Goal: Task Accomplishment & Management: Use online tool/utility

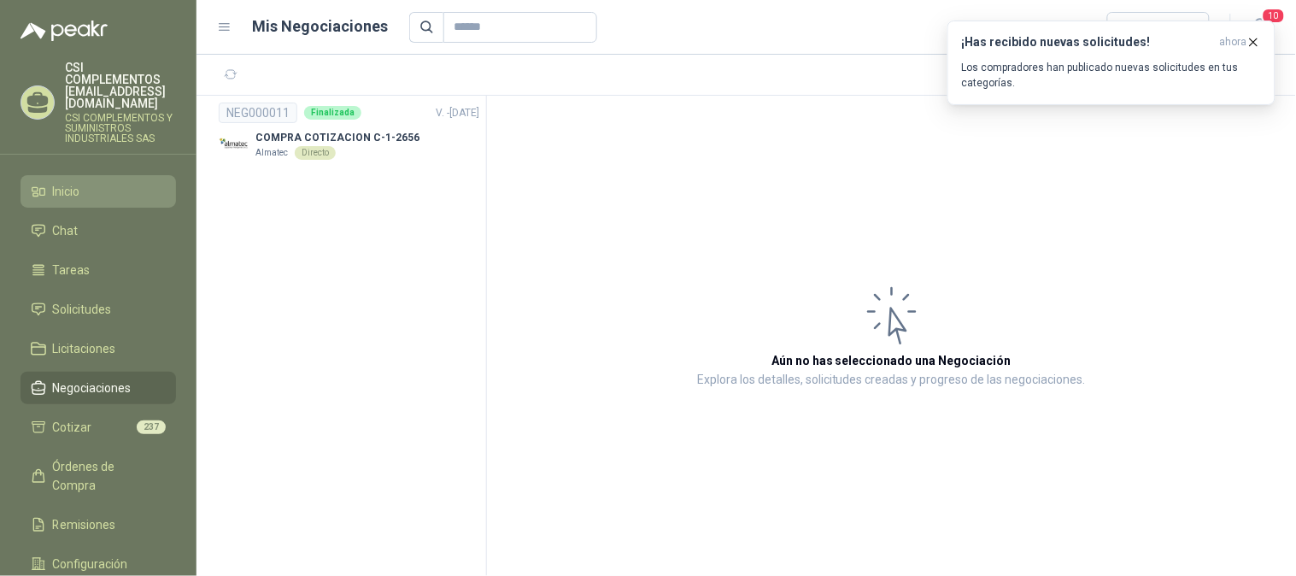
click at [68, 182] on span "Inicio" at bounding box center [66, 191] width 27 height 19
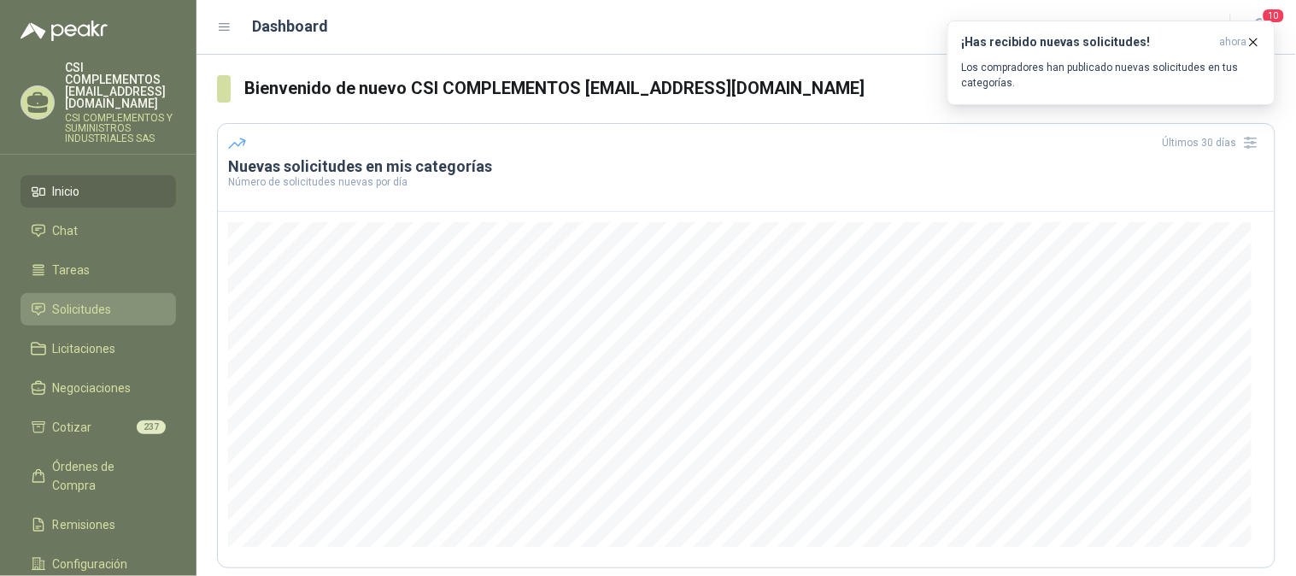
click at [90, 300] on span "Solicitudes" at bounding box center [82, 309] width 59 height 19
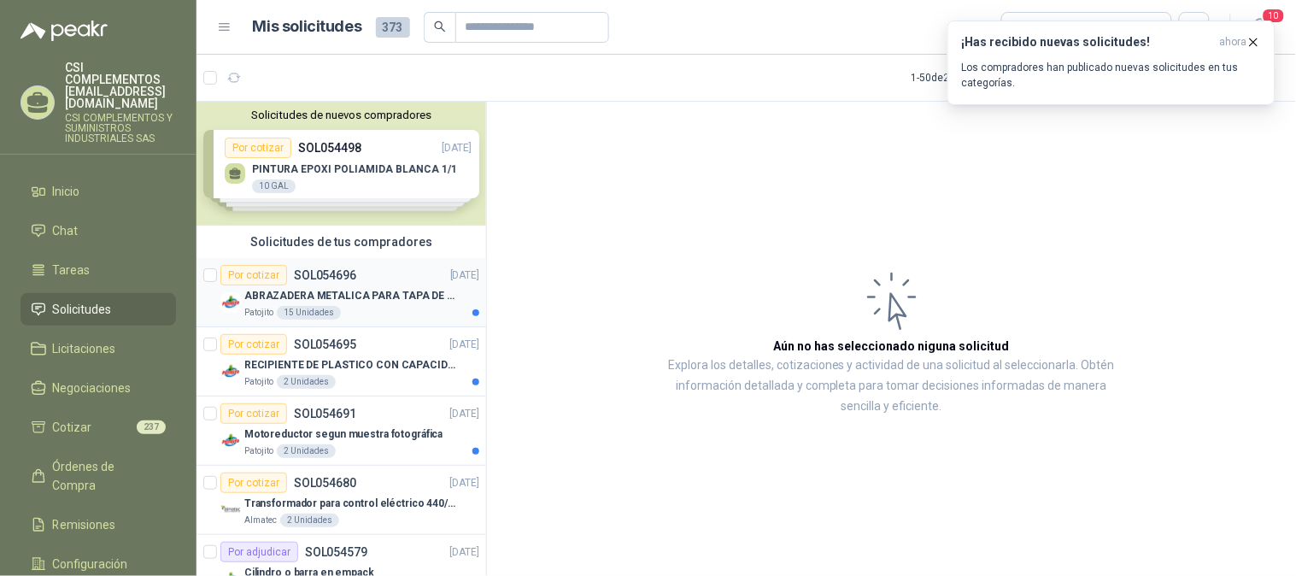
click at [353, 288] on p "ABRAZADERA METALICA PARA TAPA DE TAMBOR DE PLASTICO DE 50 LT" at bounding box center [350, 296] width 213 height 16
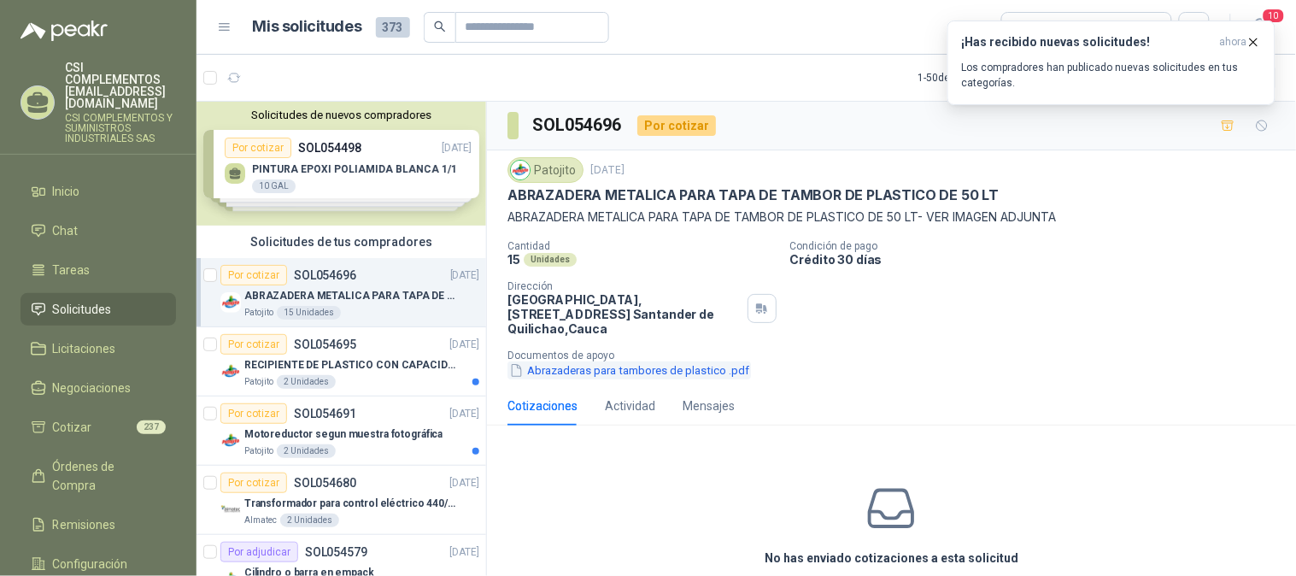
click at [568, 373] on button "Abrazaderas para tambores de plastico .pdf" at bounding box center [630, 370] width 244 height 18
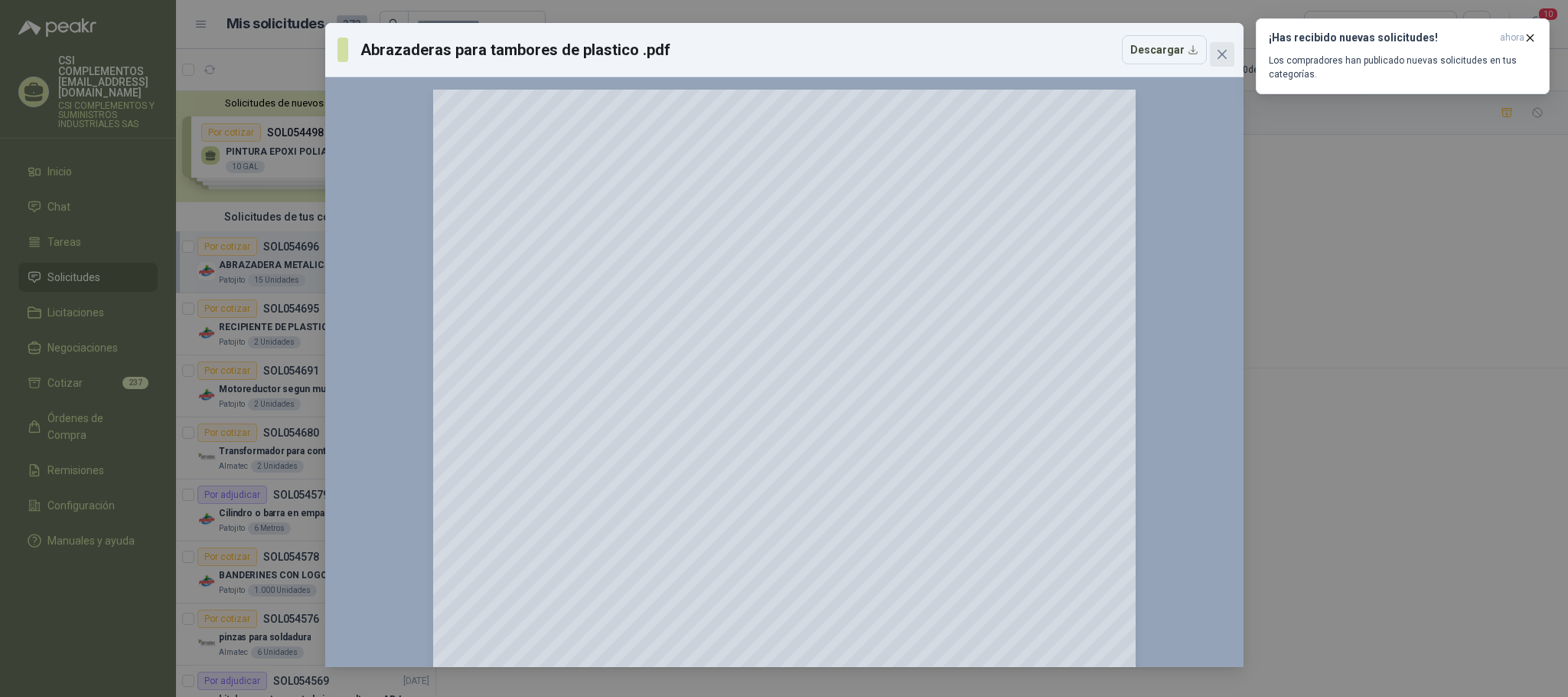
click at [1160, 56] on icon "close" at bounding box center [1221, 55] width 9 height 9
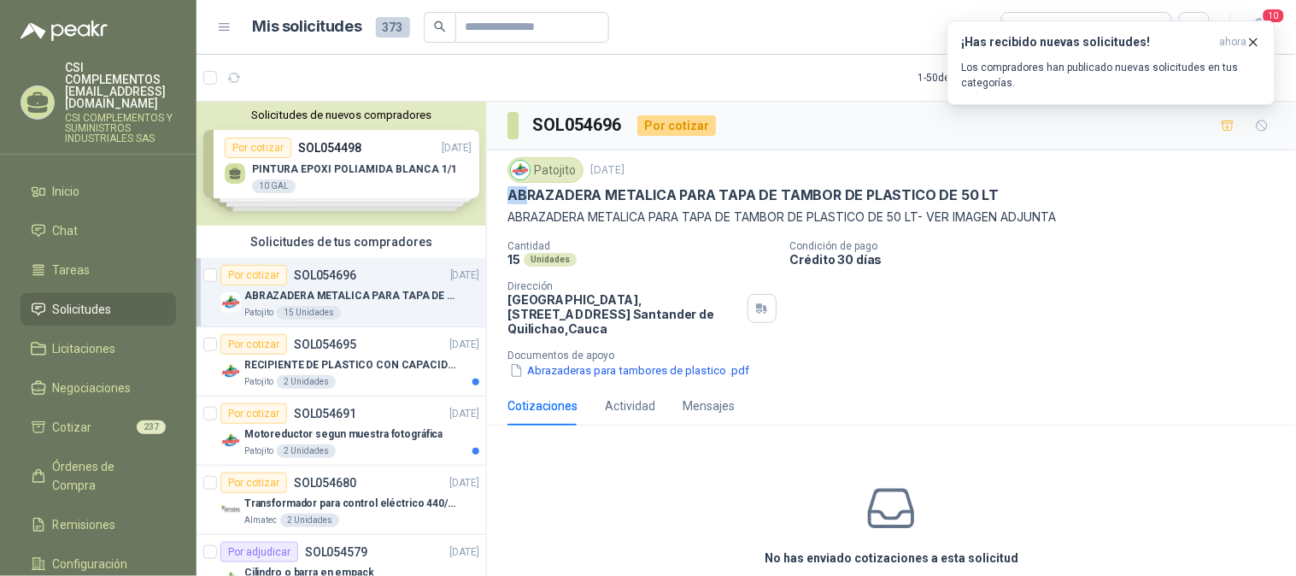
drag, startPoint x: 511, startPoint y: 195, endPoint x: 525, endPoint y: 203, distance: 15.7
click at [525, 203] on p "ABRAZADERA METALICA PARA TAPA DE TAMBOR DE PLASTICO DE 50 LT" at bounding box center [753, 195] width 491 height 18
click at [538, 236] on div "Patojito [DATE] ABRAZADERA METALICA PARA TAPA [PERSON_NAME] DE PLASTICO DE 50 L…" at bounding box center [892, 268] width 768 height 222
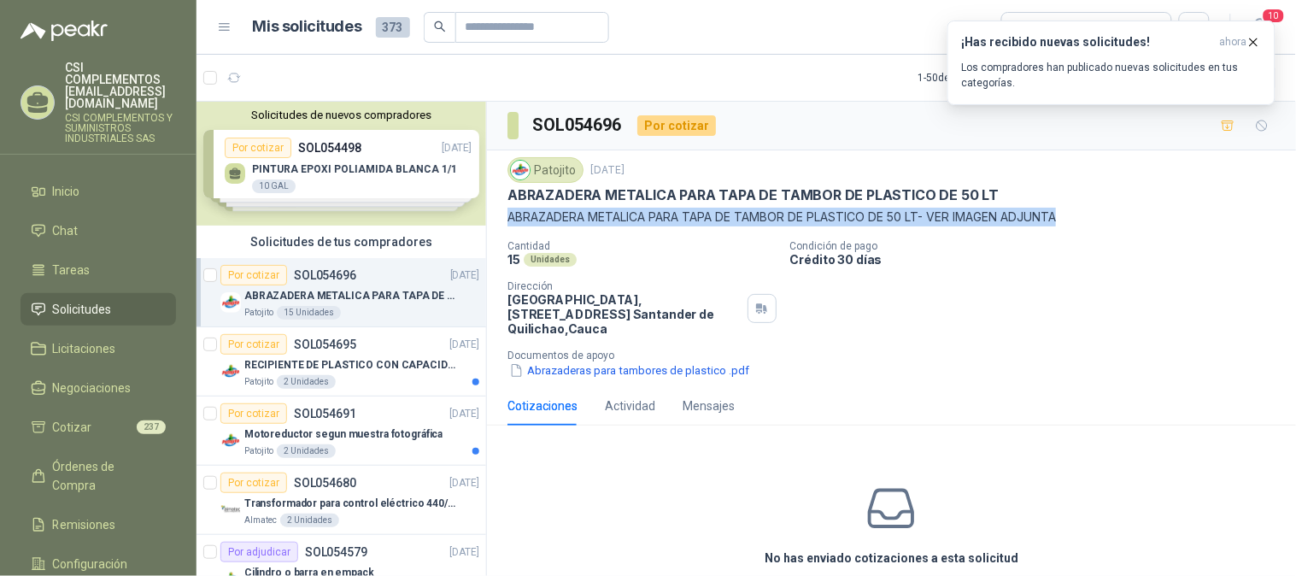
drag, startPoint x: 510, startPoint y: 217, endPoint x: 1077, endPoint y: 209, distance: 566.6
click at [1077, 209] on p "ABRAZADERA METALICA PARA TAPA DE TAMBOR DE PLASTICO DE 50 LT- VER IMAGEN ADJUNTA" at bounding box center [892, 217] width 768 height 19
copy p "ABRAZADERA METALICA PARA TAPA DE TAMBOR DE PLASTICO DE 50 LT- VER IMAGEN ADJUNTA"
click at [329, 353] on div "Por cotizar SOL054695" at bounding box center [288, 344] width 136 height 21
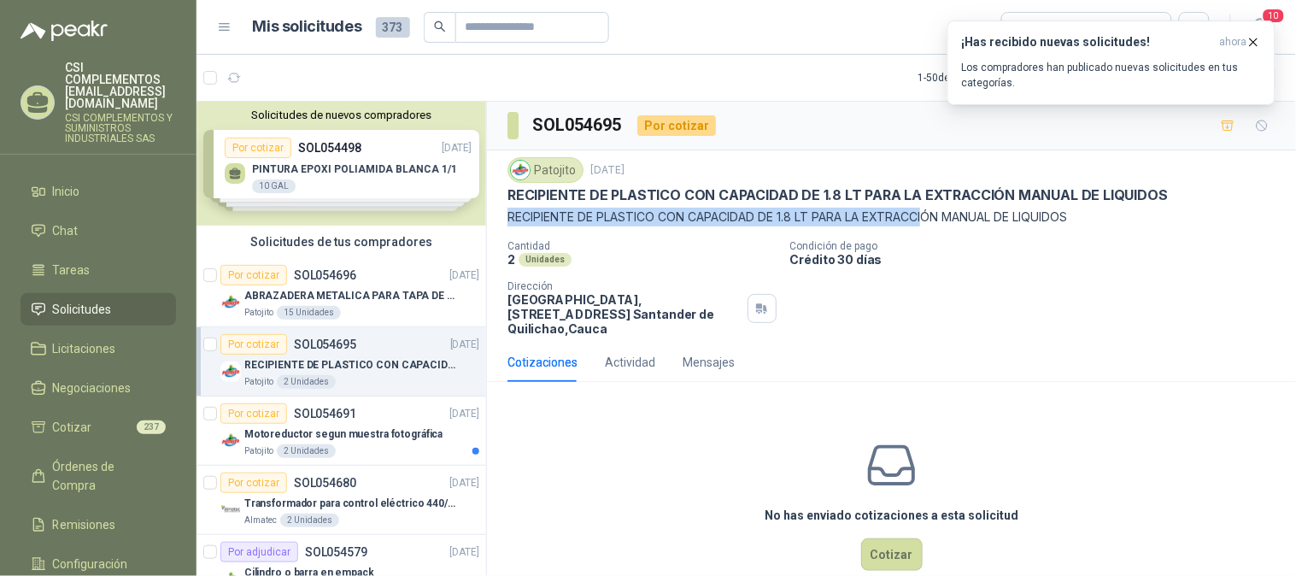
drag, startPoint x: 509, startPoint y: 225, endPoint x: 934, endPoint y: 223, distance: 424.7
click at [934, 223] on p "RECIPIENTE DE PLASTICO CON CAPACIDAD DE 1.8 LT PARA LA EXTRACCIÓN MANUAL DE LIQ…" at bounding box center [892, 217] width 768 height 19
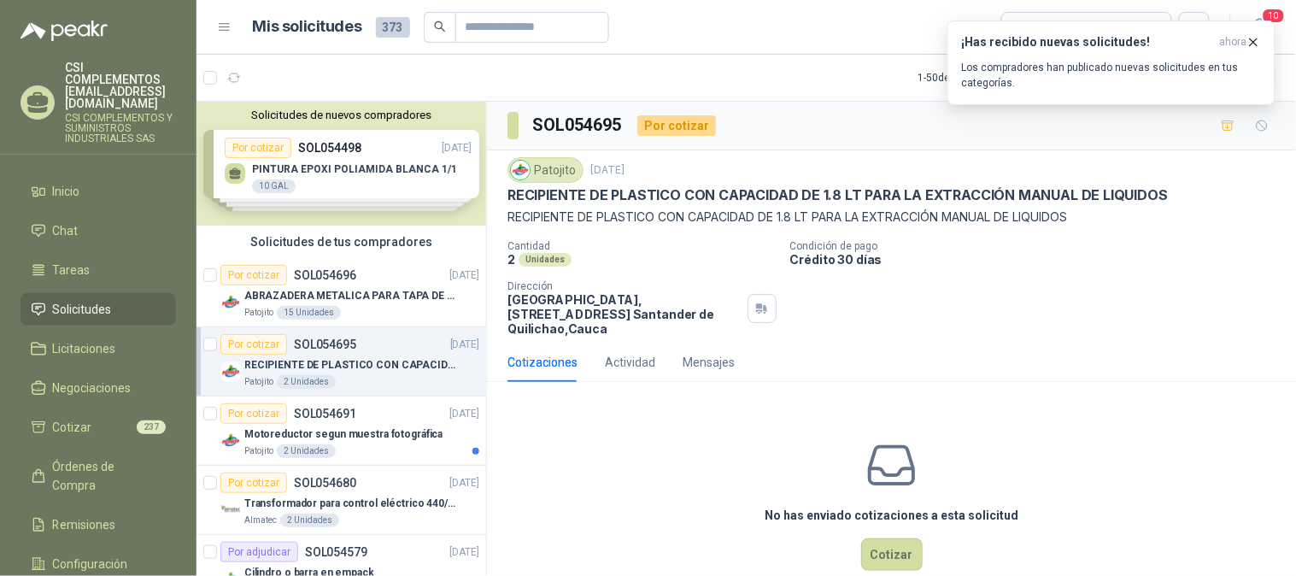
click at [955, 198] on p "RECIPIENTE DE PLASTICO CON CAPACIDAD DE 1.8 LT PARA LA EXTRACCIÓN MANUAL DE LIQ…" at bounding box center [838, 195] width 661 height 18
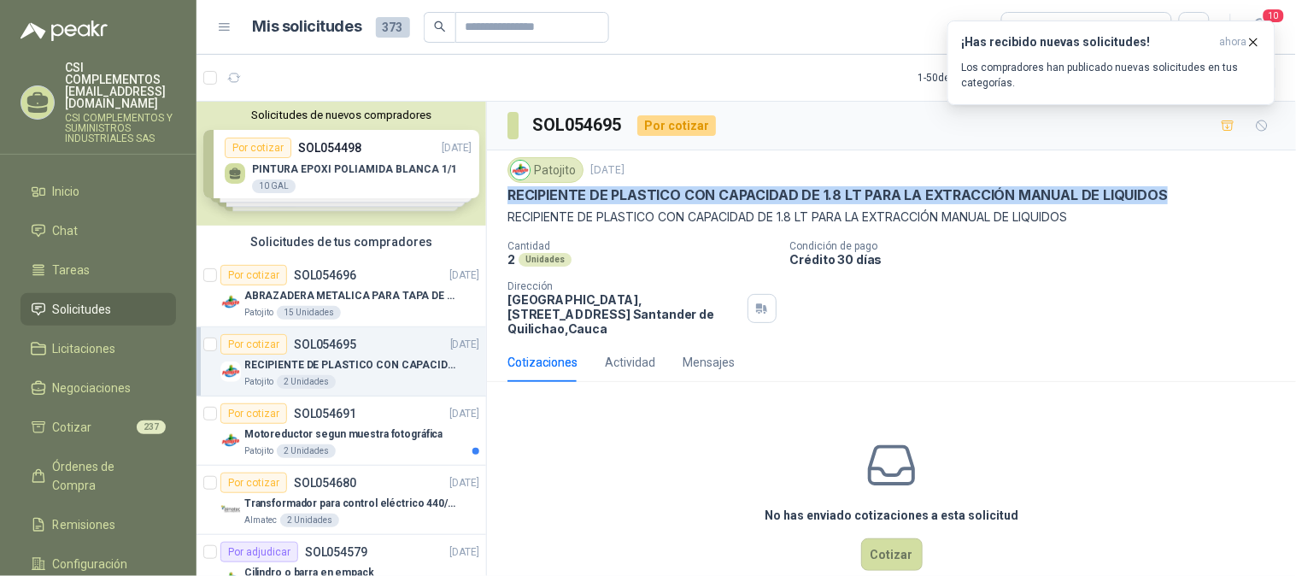
drag, startPoint x: 502, startPoint y: 200, endPoint x: 1178, endPoint y: 185, distance: 675.2
click at [1178, 185] on div "Patojito [DATE] RECIPIENTE DE PLASTICO CON CAPACIDAD DE 1.8 LT PARA LA EXTRACCI…" at bounding box center [891, 246] width 809 height 192
copy p "RECIPIENTE DE PLASTICO CON CAPACIDAD DE 1.8 LT PARA LA EXTRACCIÓN MANUAL DE LIQ…"
click at [338, 425] on div "Motoreductor segun muestra fotográfica" at bounding box center [361, 434] width 235 height 21
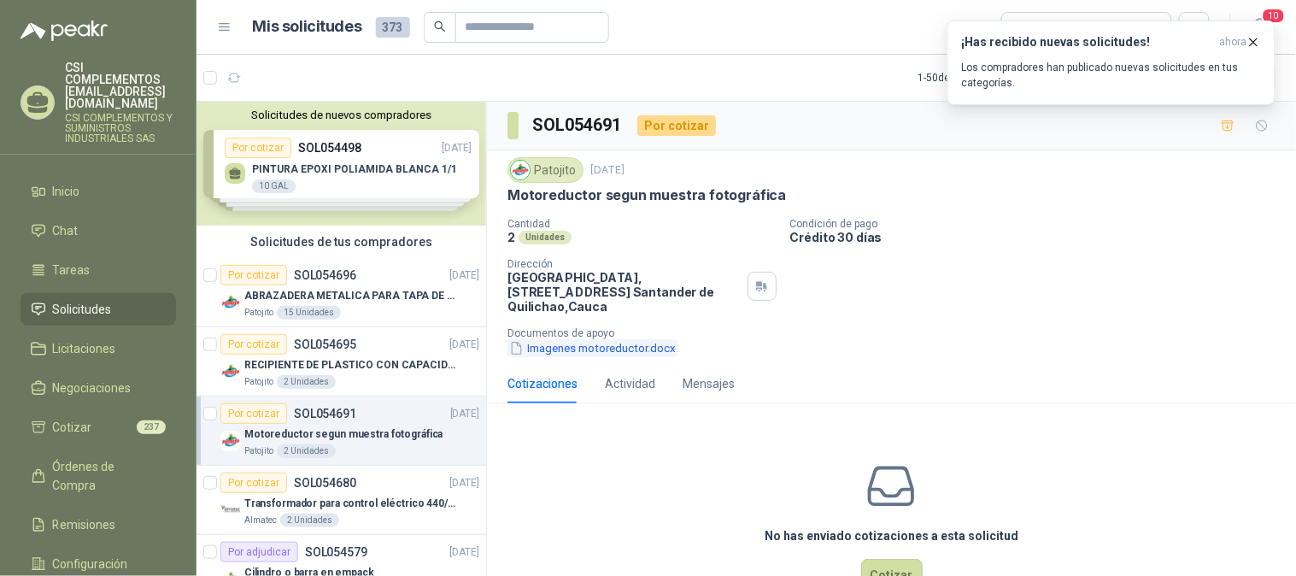
click at [634, 346] on button "Imagenes motoreductor.docx" at bounding box center [593, 348] width 170 height 18
click at [644, 343] on button "Imagenes motoreductor.docx" at bounding box center [593, 348] width 170 height 18
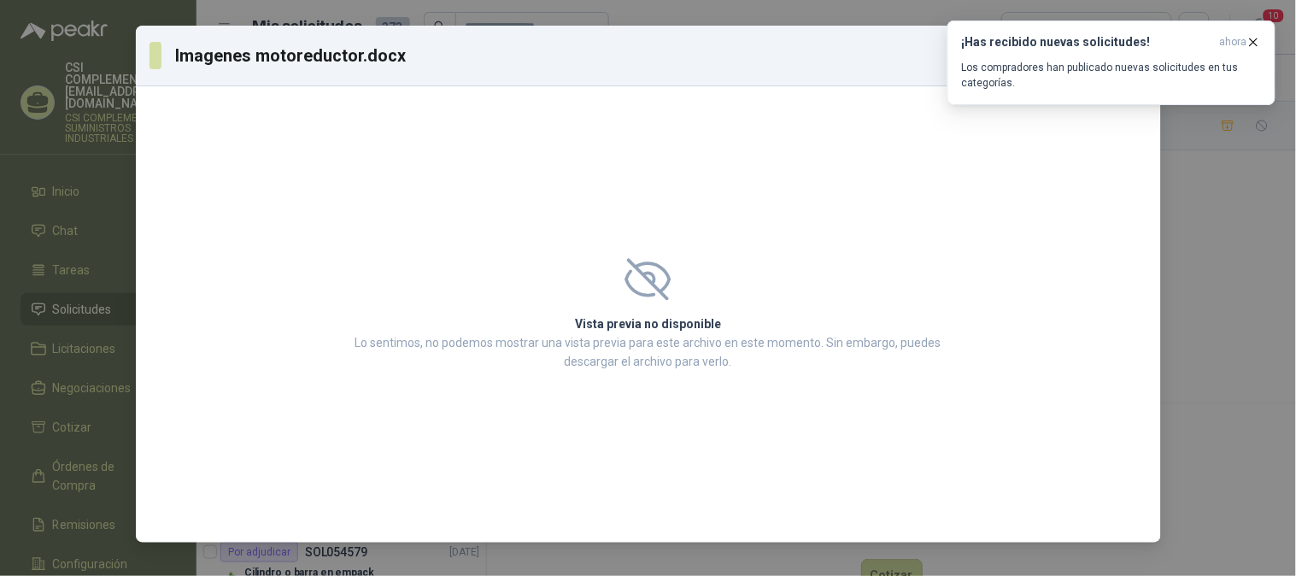
click at [652, 278] on icon at bounding box center [648, 279] width 47 height 43
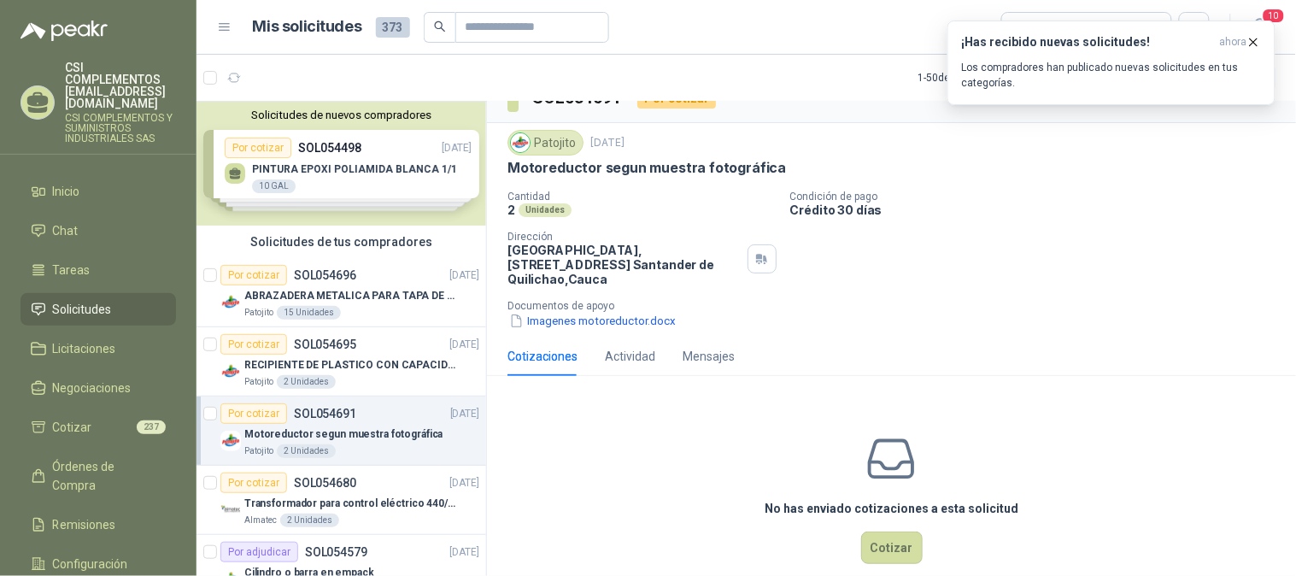
scroll to position [52, 0]
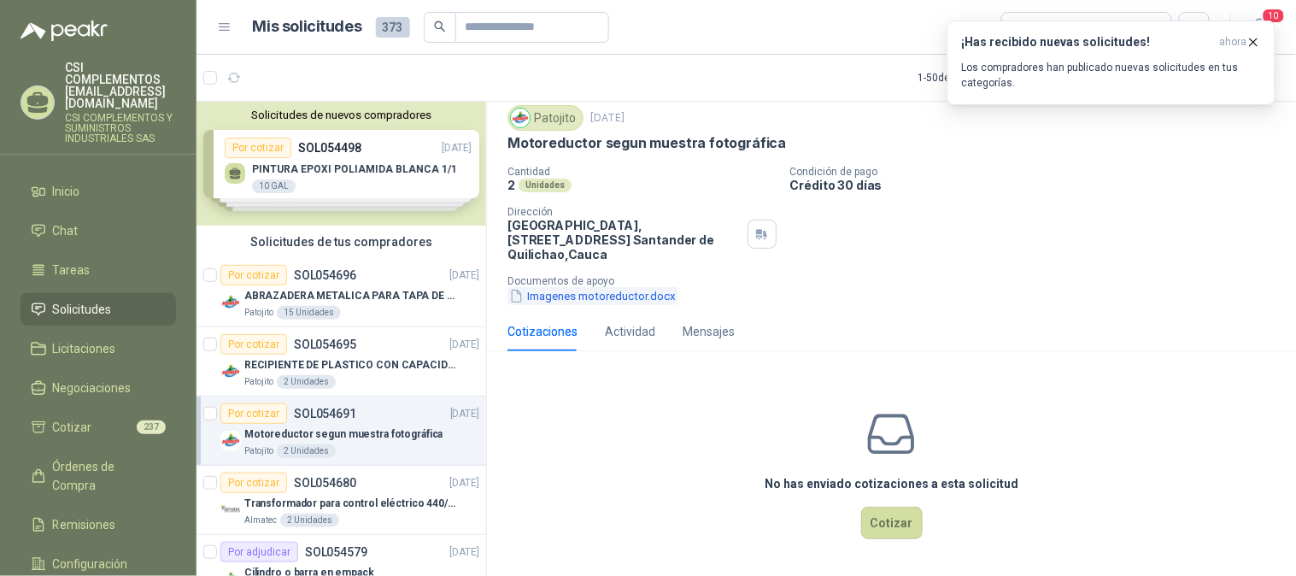
click at [535, 292] on button "Imagenes motoreductor.docx" at bounding box center [593, 296] width 170 height 18
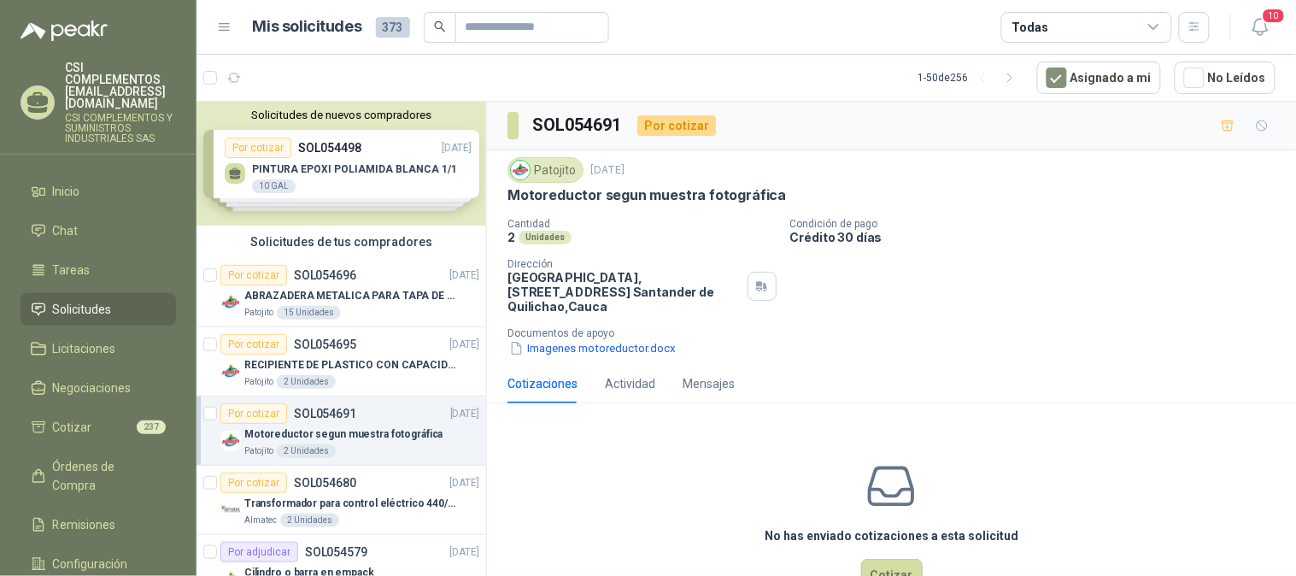
click at [299, 434] on p "Motoreductor segun muestra fotográfica" at bounding box center [343, 434] width 198 height 16
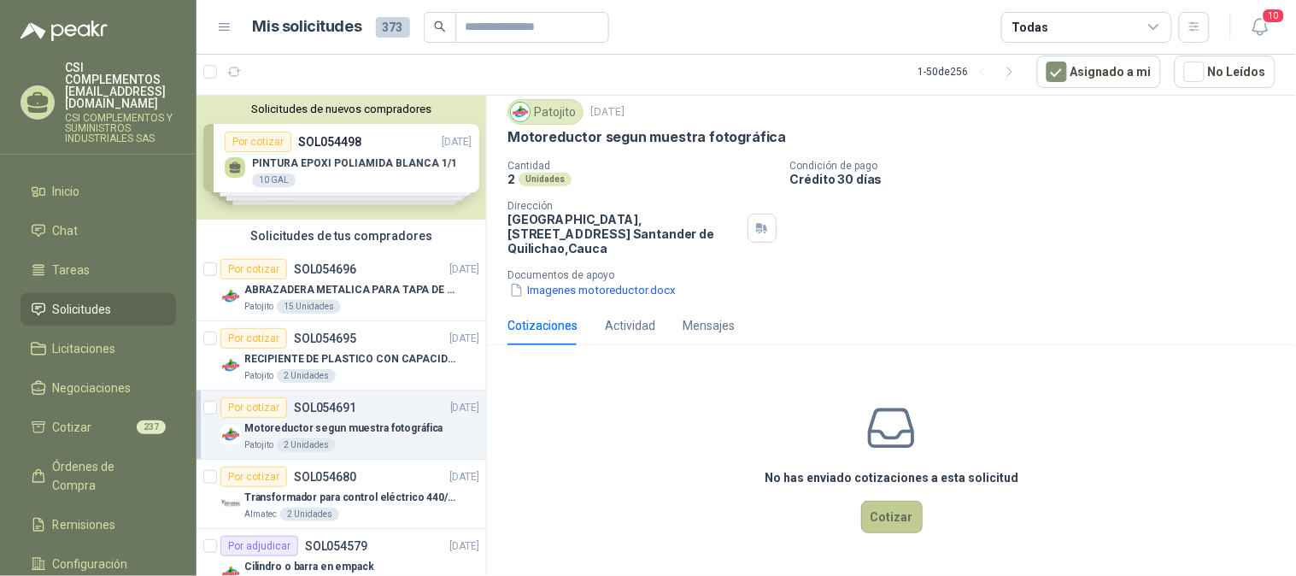
click at [867, 516] on button "Cotizar" at bounding box center [892, 517] width 62 height 32
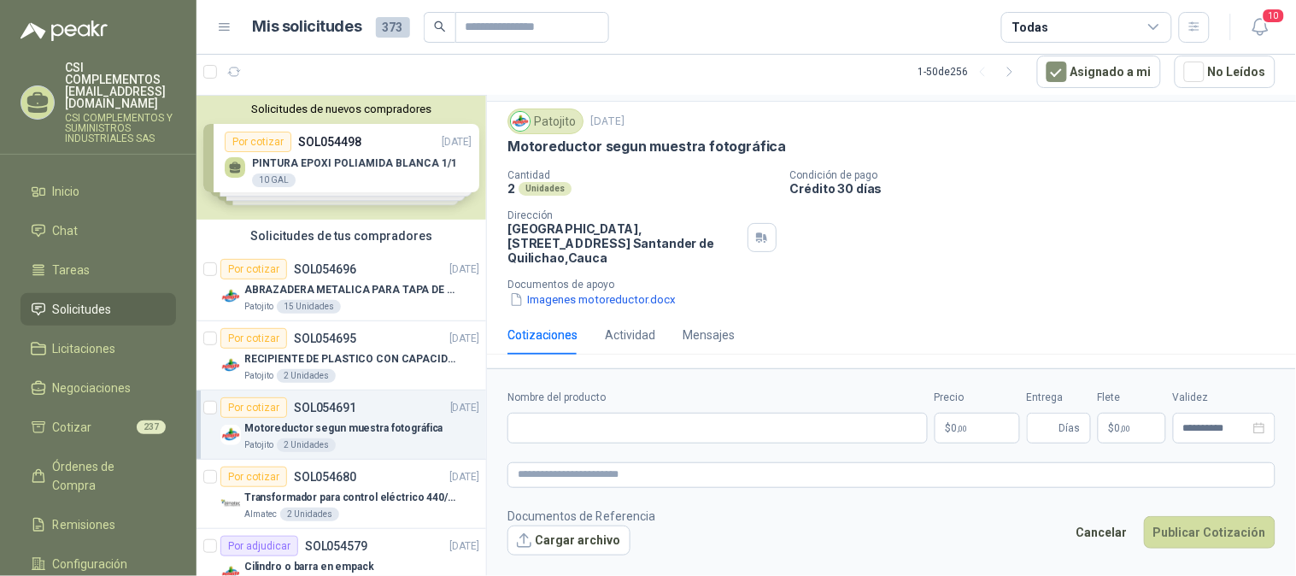
scroll to position [43, 0]
click at [634, 303] on button "Imagenes motoreductor.docx" at bounding box center [593, 300] width 170 height 18
click at [351, 485] on div "Por cotizar SOL054680" at bounding box center [288, 477] width 136 height 21
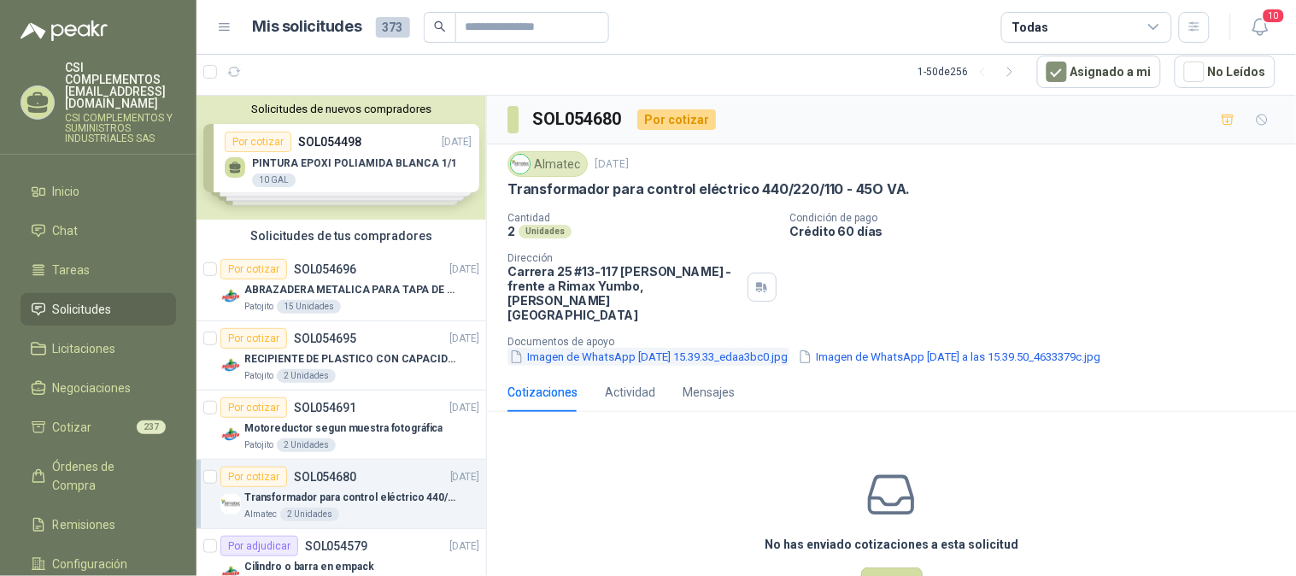
click at [605, 348] on button "Imagen de WhatsApp 2025-09-02 a las 15.39.33_edaa3bc0.jpg" at bounding box center [649, 357] width 282 height 18
click at [910, 348] on button "Imagen de WhatsApp 2025-09-02 a las 15.39.50_4633379c.jpg" at bounding box center [949, 357] width 306 height 18
click at [322, 413] on p "SOL054691" at bounding box center [325, 408] width 62 height 12
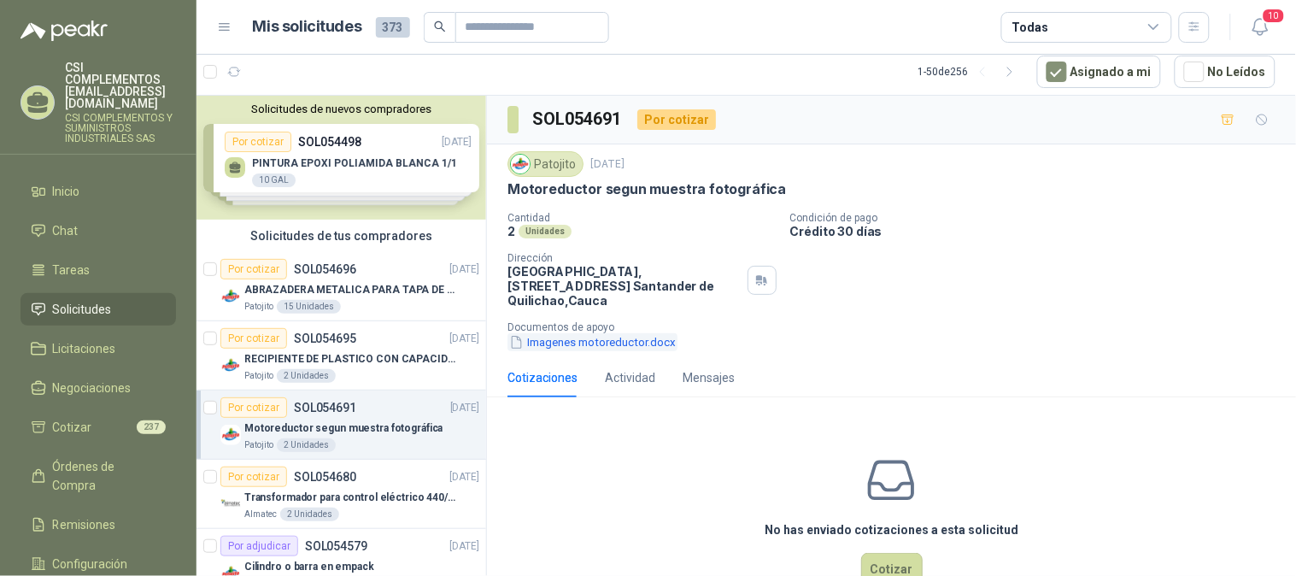
click at [603, 345] on button "Imagenes motoreductor.docx" at bounding box center [593, 342] width 170 height 18
click at [514, 344] on icon "button" at bounding box center [516, 342] width 15 height 15
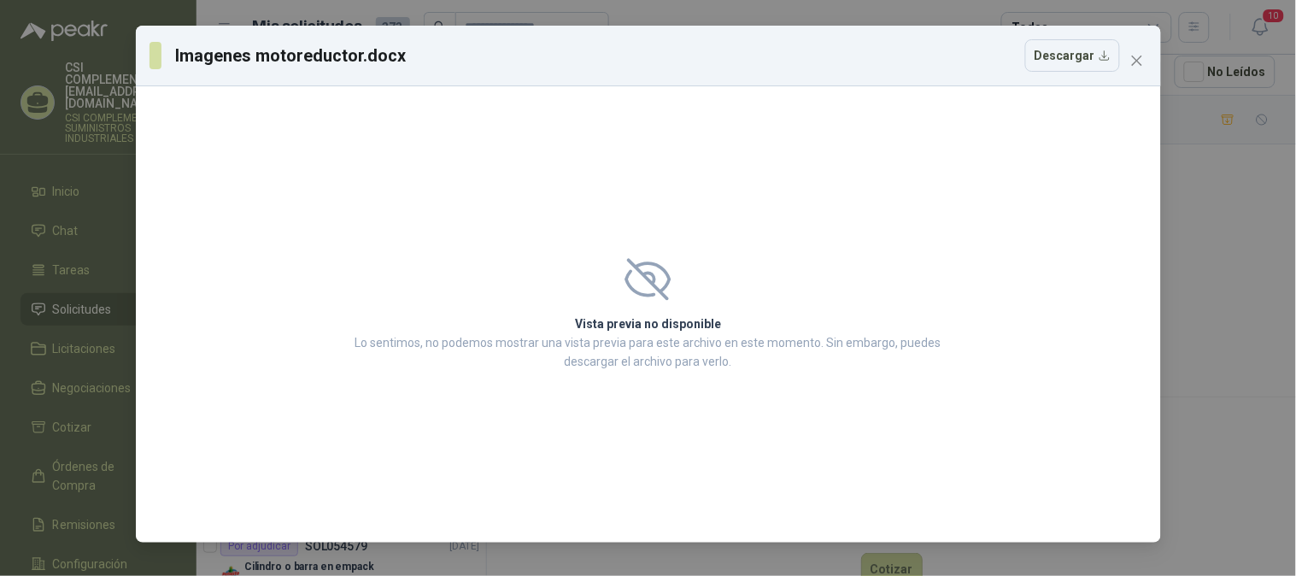
click at [514, 344] on p "Lo sentimos, no podemos mostrar una vista previa para este archivo en este mome…" at bounding box center [648, 352] width 596 height 38
click at [1077, 65] on button "Descargar" at bounding box center [1072, 55] width 95 height 32
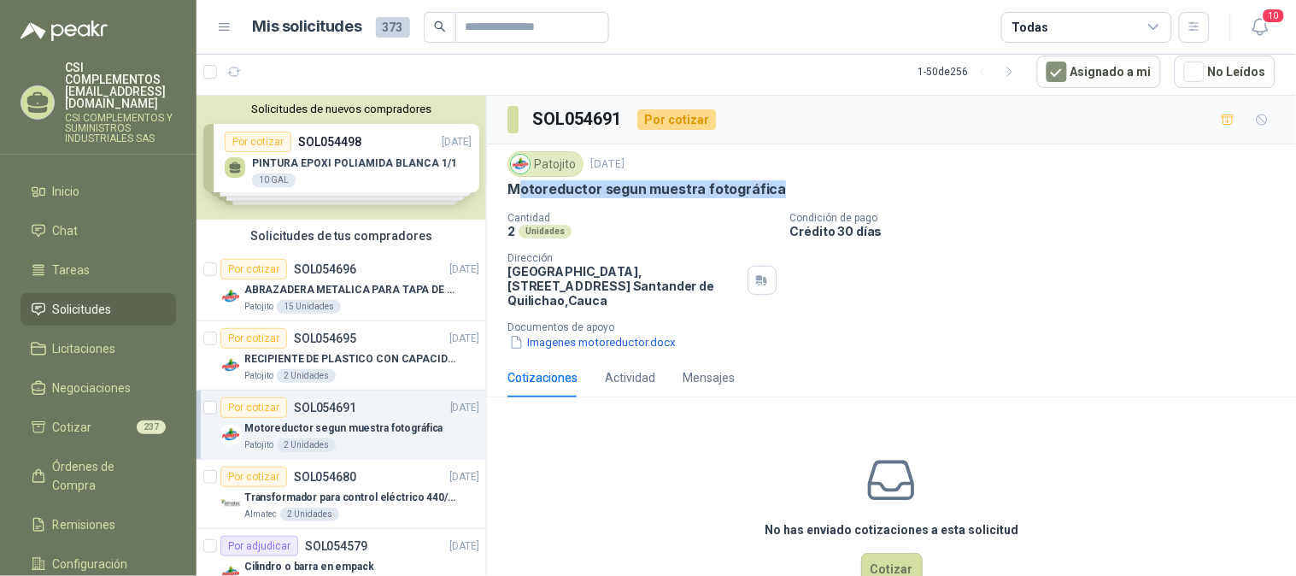
drag, startPoint x: 514, startPoint y: 192, endPoint x: 675, endPoint y: 224, distance: 163.7
click at [795, 191] on div "Motoreductor segun muestra fotográfica" at bounding box center [892, 189] width 768 height 18
drag, startPoint x: 664, startPoint y: 225, endPoint x: 608, endPoint y: 217, distance: 56.9
click at [658, 227] on div "2 Unidades" at bounding box center [642, 231] width 269 height 15
drag, startPoint x: 507, startPoint y: 188, endPoint x: 790, endPoint y: 191, distance: 282.9
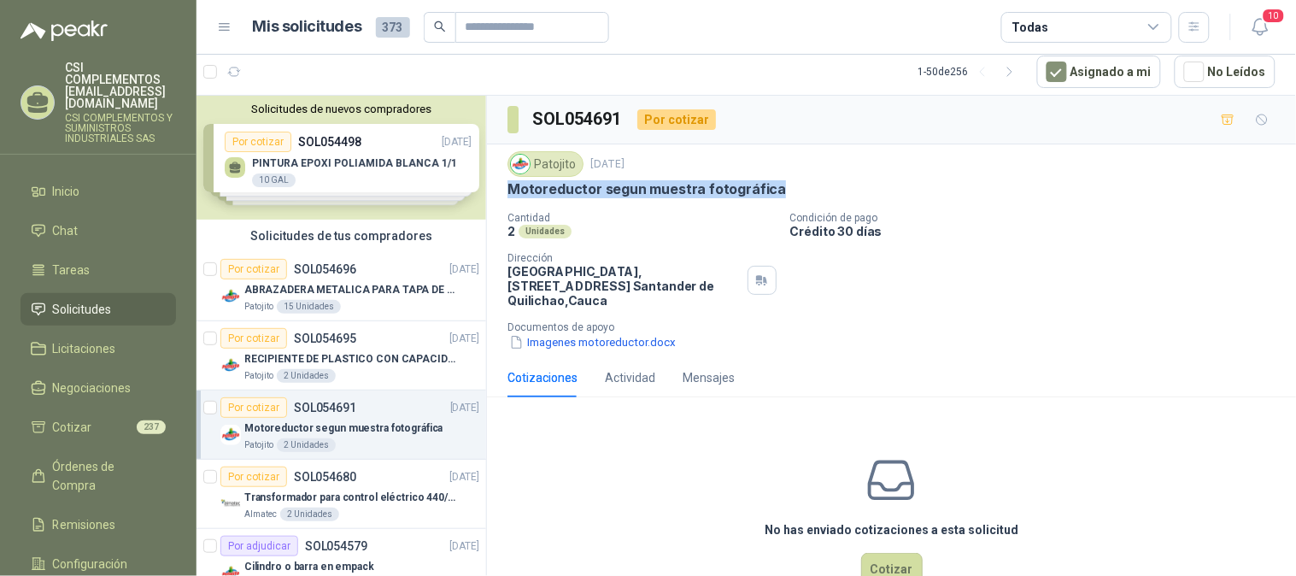
click at [790, 191] on div "Motoreductor segun muestra fotográfica" at bounding box center [892, 189] width 768 height 18
copy p "Motoreductor segun muestra fotográfica"
